Goal: Task Accomplishment & Management: Manage account settings

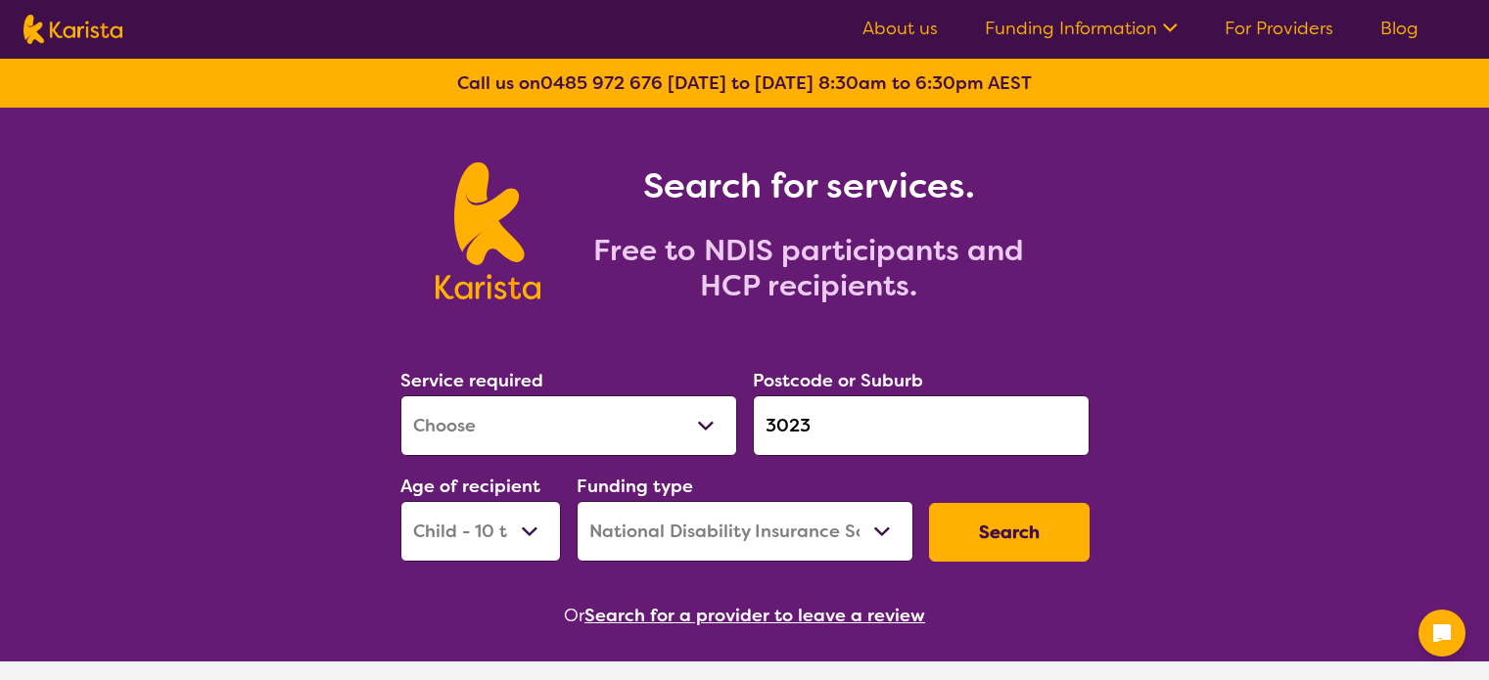
select select "[MEDICAL_DATA]"
select select "CH"
select select "NDIS"
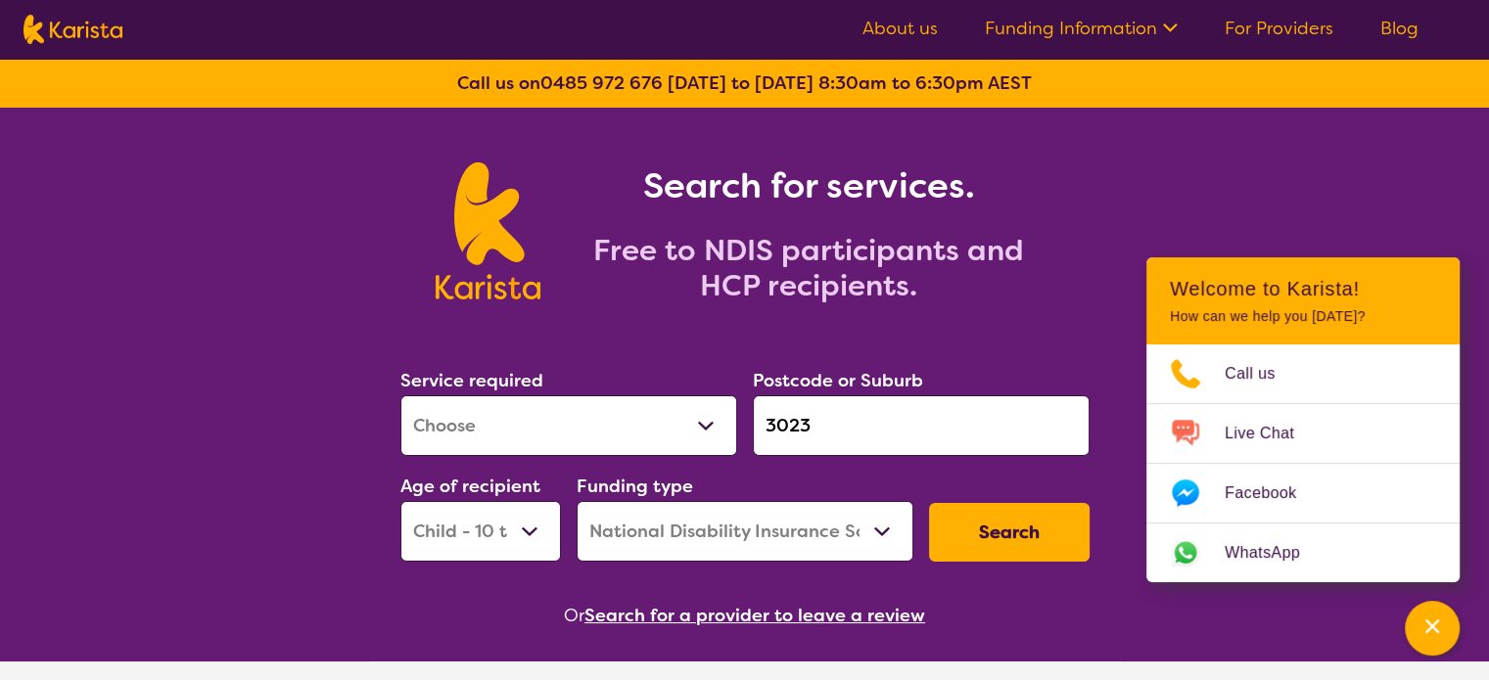
click at [1308, 23] on link "For Providers" at bounding box center [1279, 28] width 109 height 23
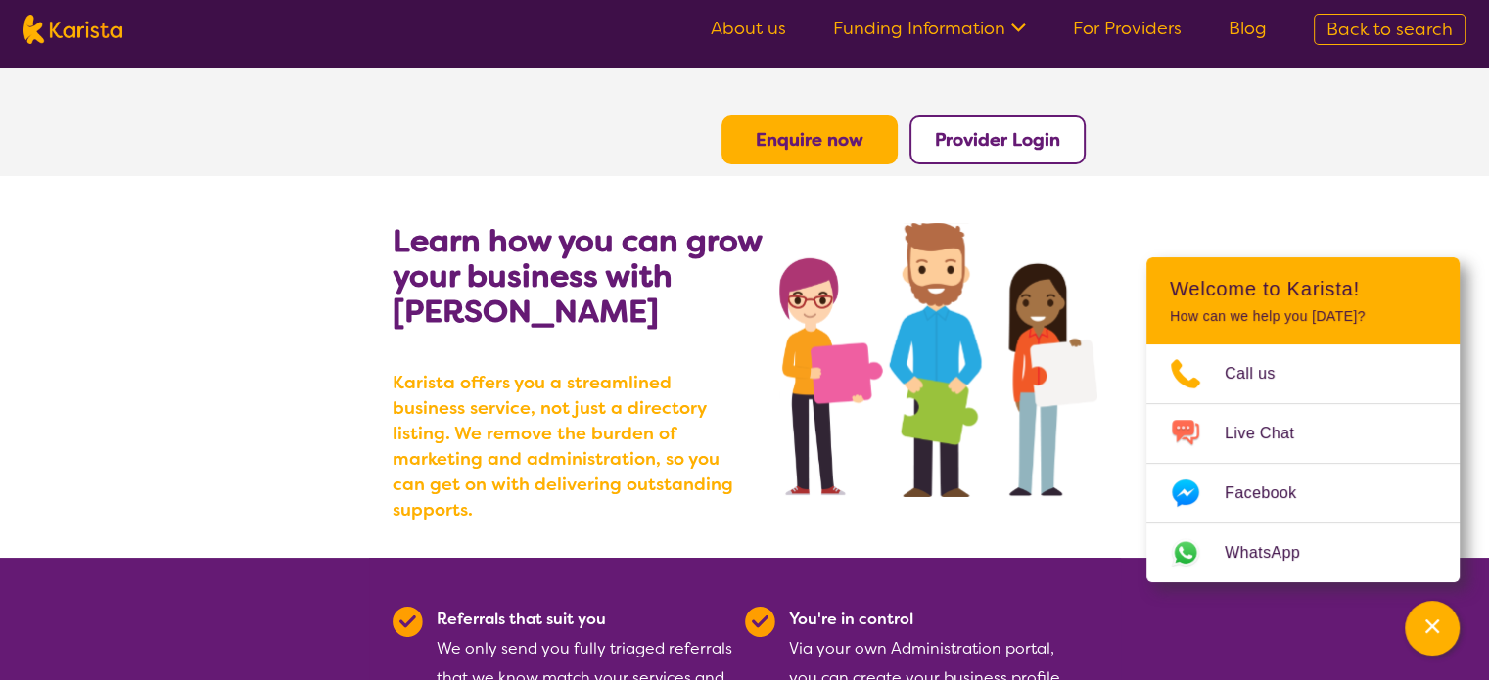
click at [1007, 136] on b "Provider Login" at bounding box center [997, 139] width 125 height 23
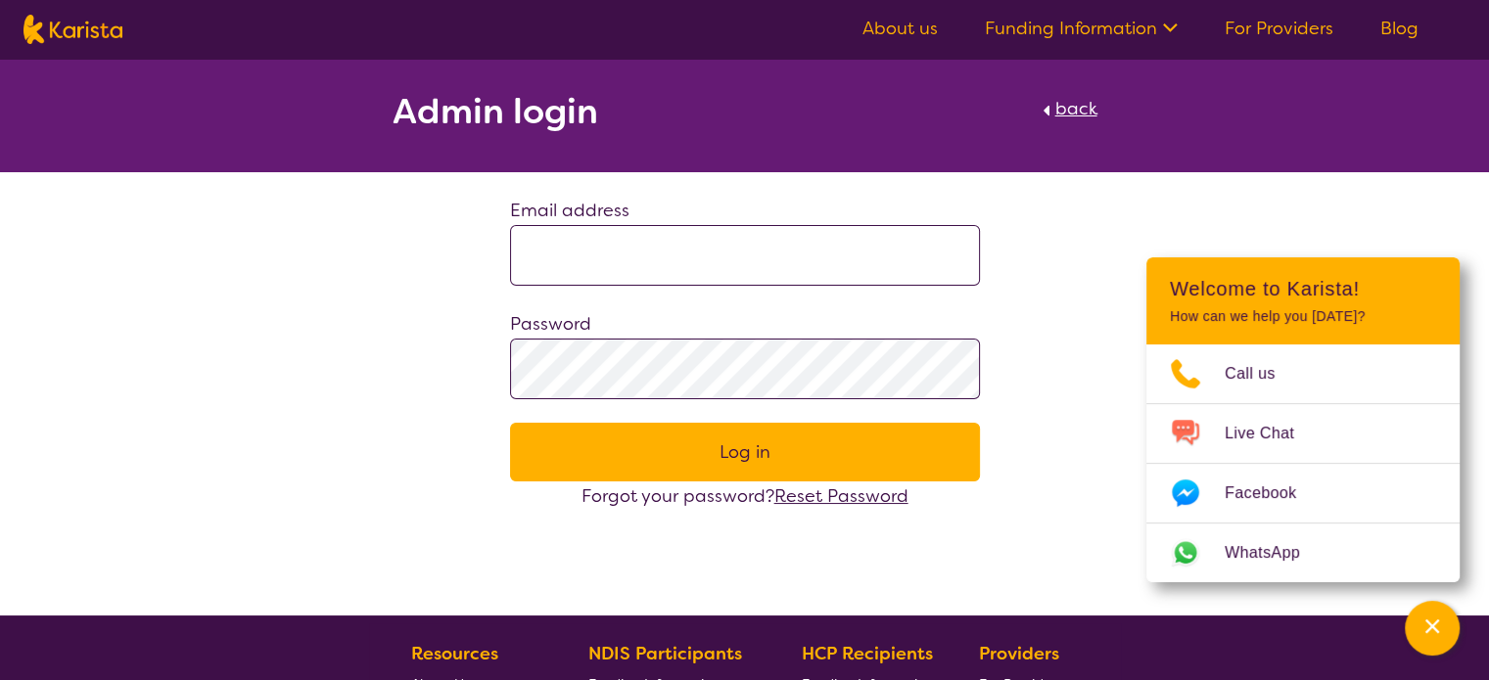
click at [875, 236] on input at bounding box center [745, 255] width 470 height 61
type input "**********"
click at [573, 455] on button "Log in" at bounding box center [745, 452] width 470 height 59
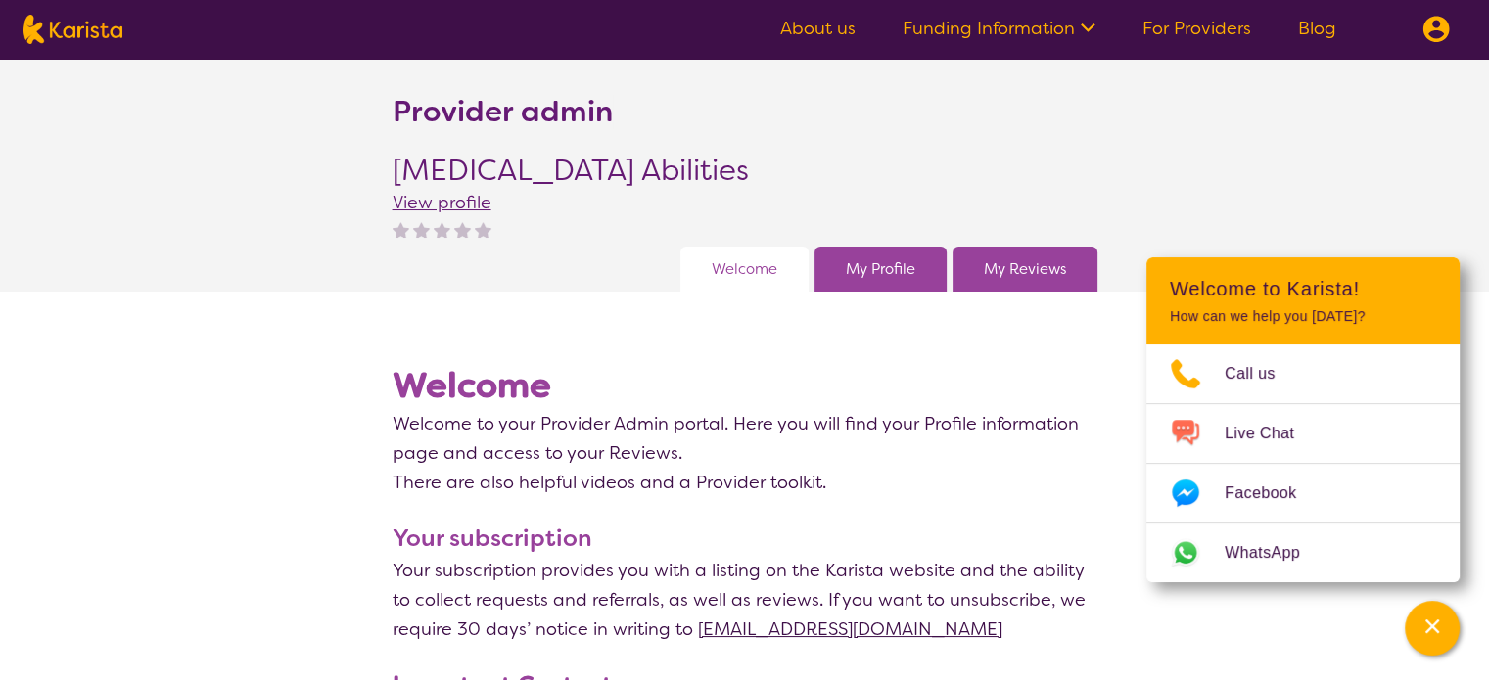
scroll to position [98, 0]
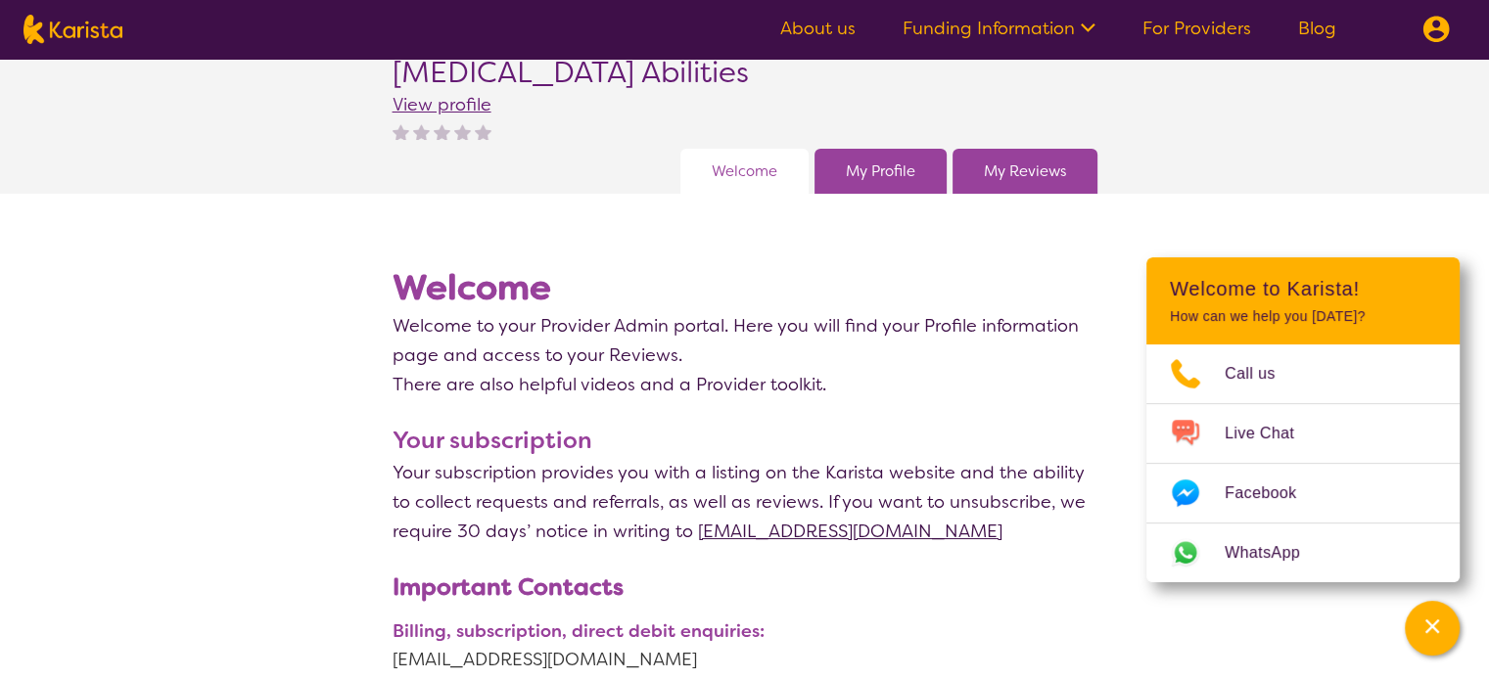
click at [1024, 164] on link "My Reviews" at bounding box center [1025, 171] width 82 height 29
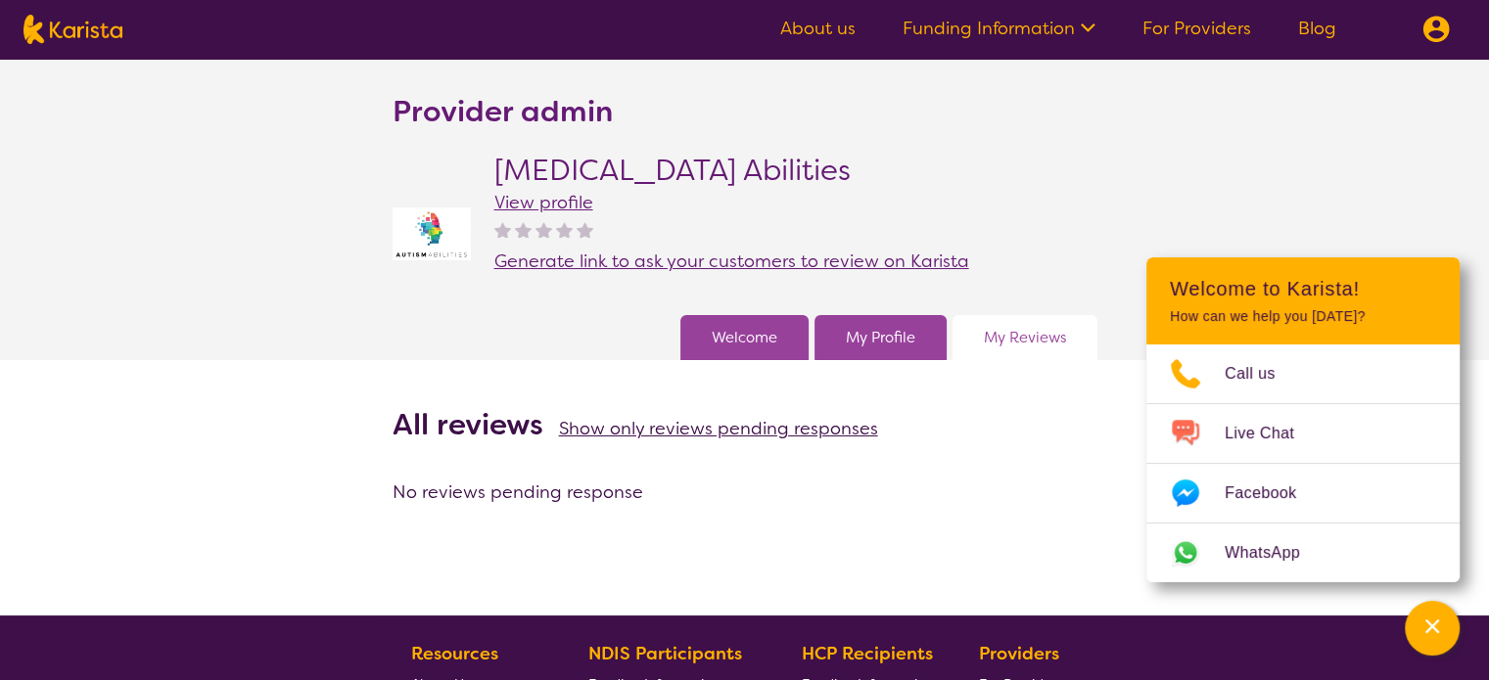
click at [772, 257] on span "Generate link to ask your customers to review on Karista" at bounding box center [731, 261] width 475 height 23
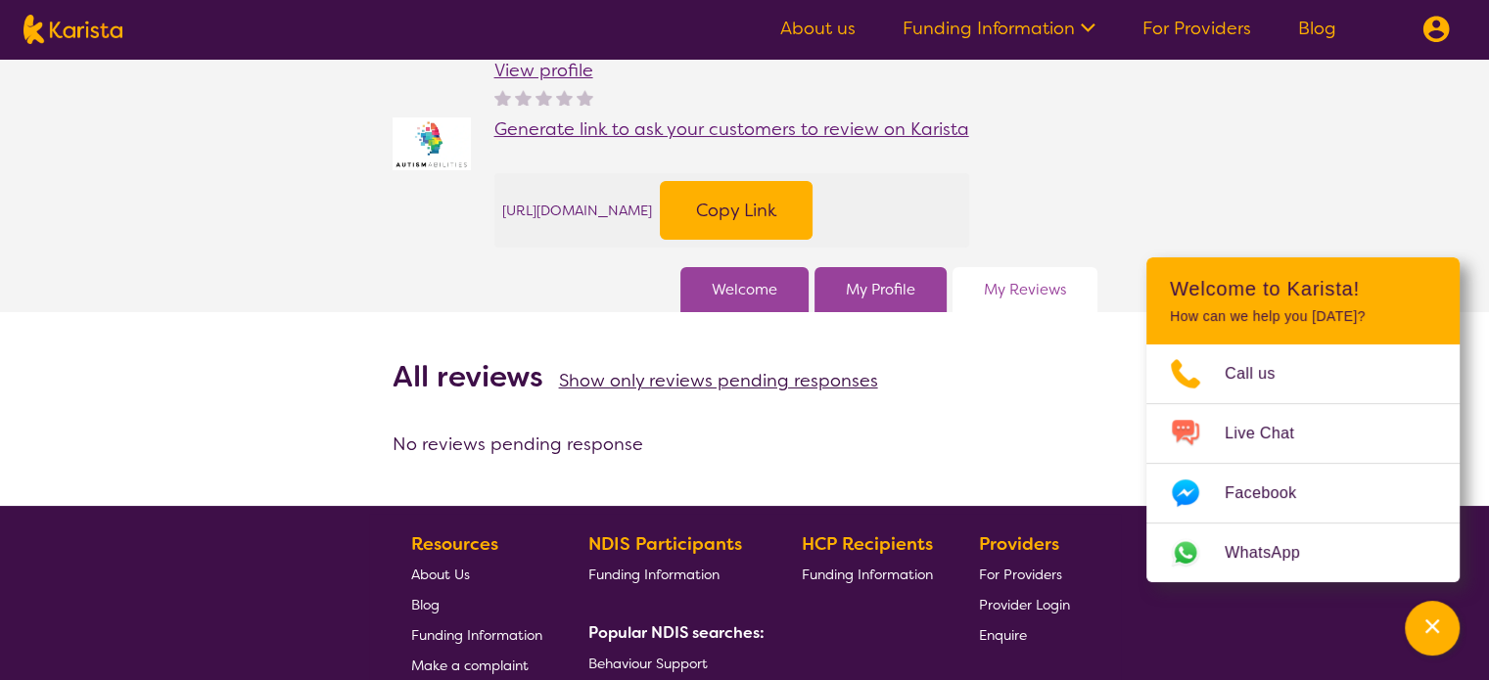
scroll to position [98, 0]
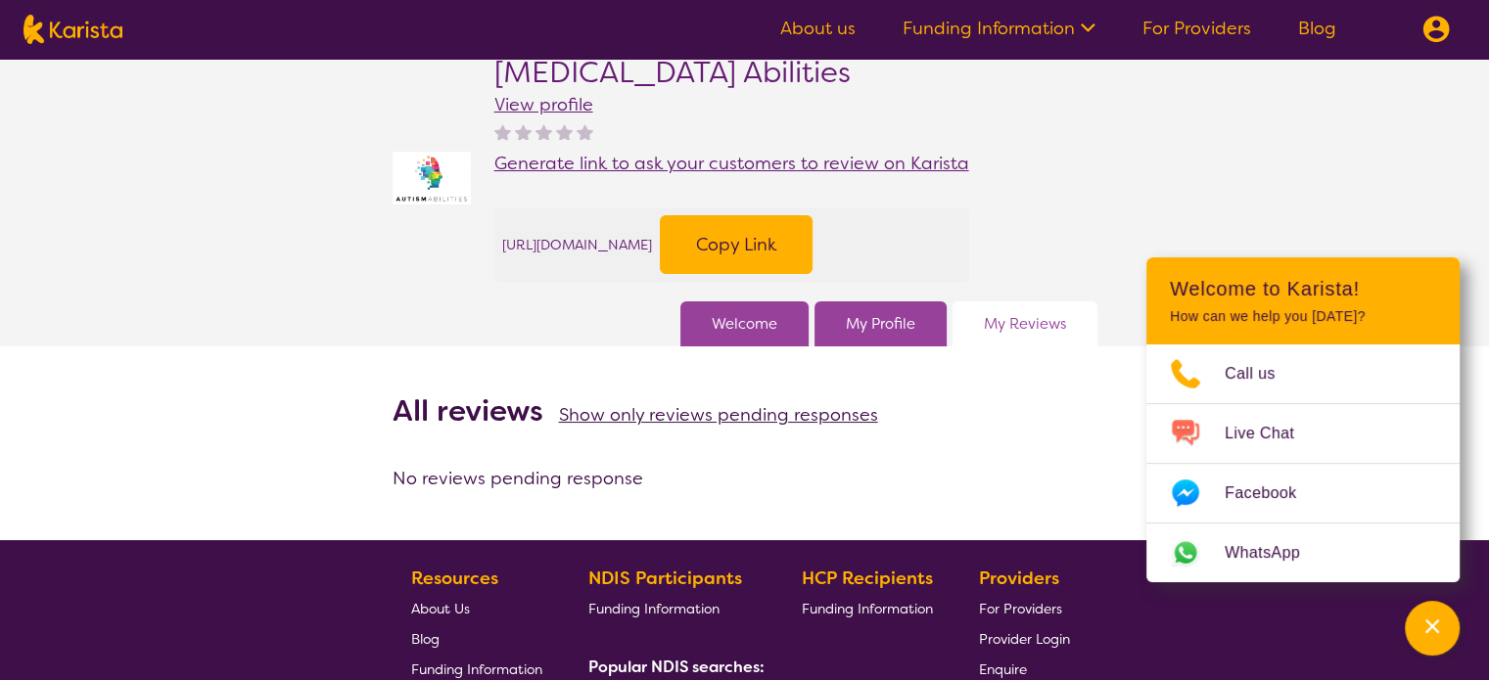
click at [813, 249] on button "Copy Link" at bounding box center [736, 244] width 153 height 59
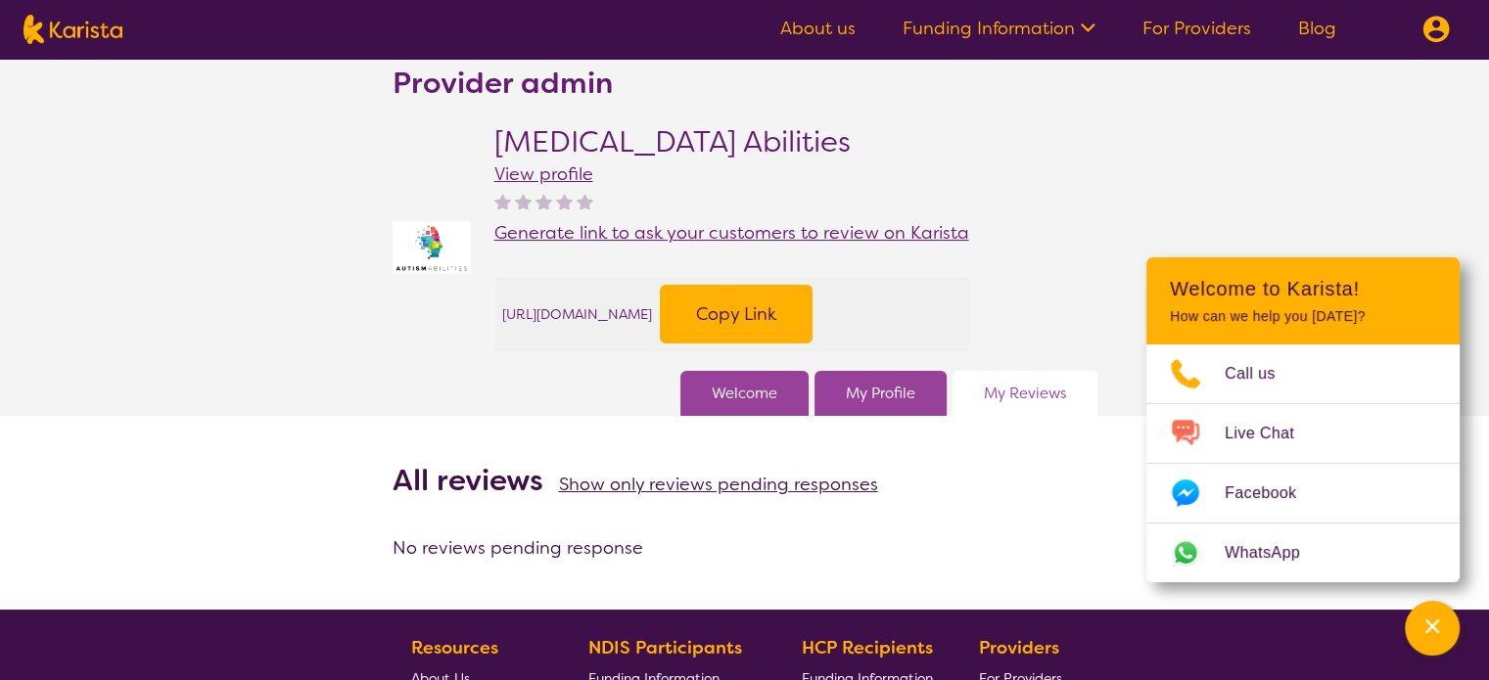
scroll to position [0, 0]
